Goal: Information Seeking & Learning: Learn about a topic

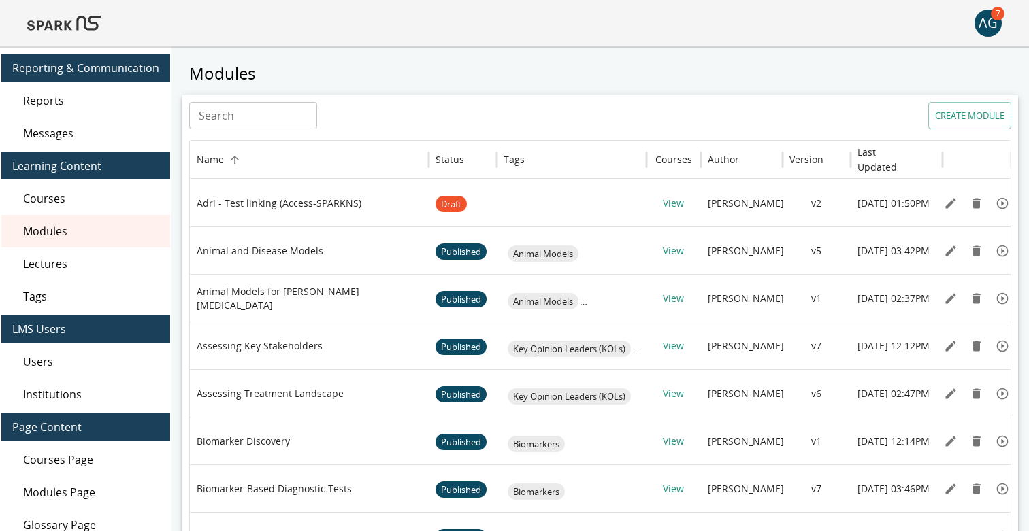
click at [45, 364] on span "Users" at bounding box center [91, 362] width 136 height 16
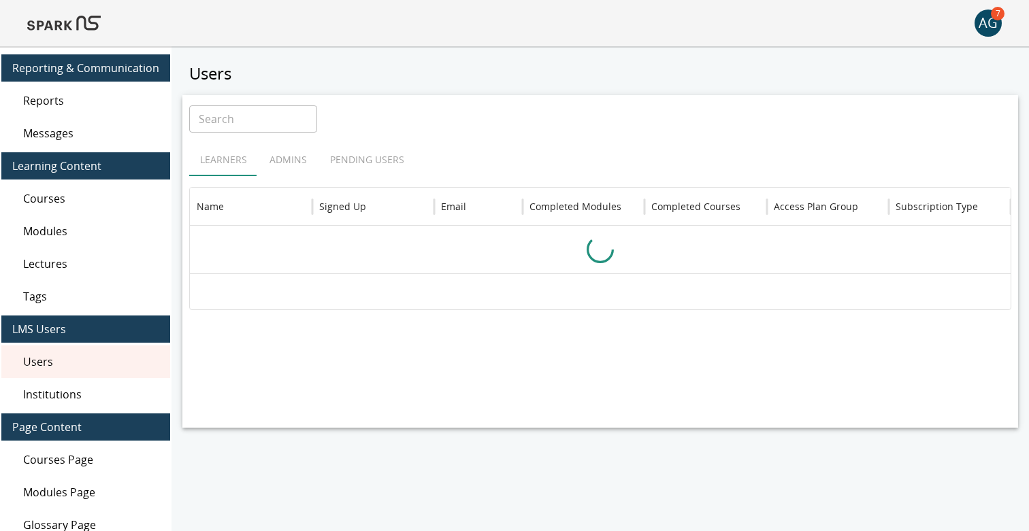
click at [78, 24] on img at bounding box center [63, 23] width 73 height 33
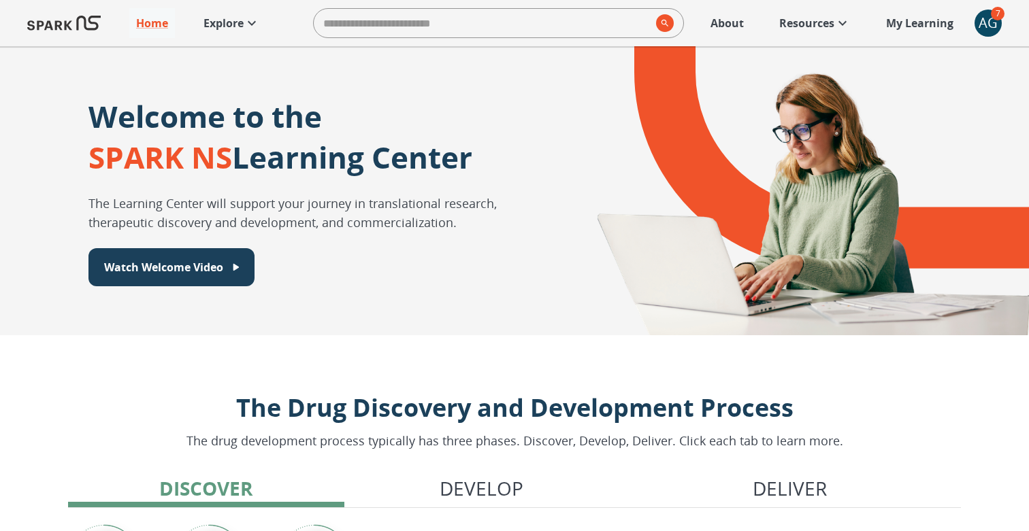
click at [225, 23] on p "Explore" at bounding box center [223, 23] width 40 height 16
